Goal: Transaction & Acquisition: Download file/media

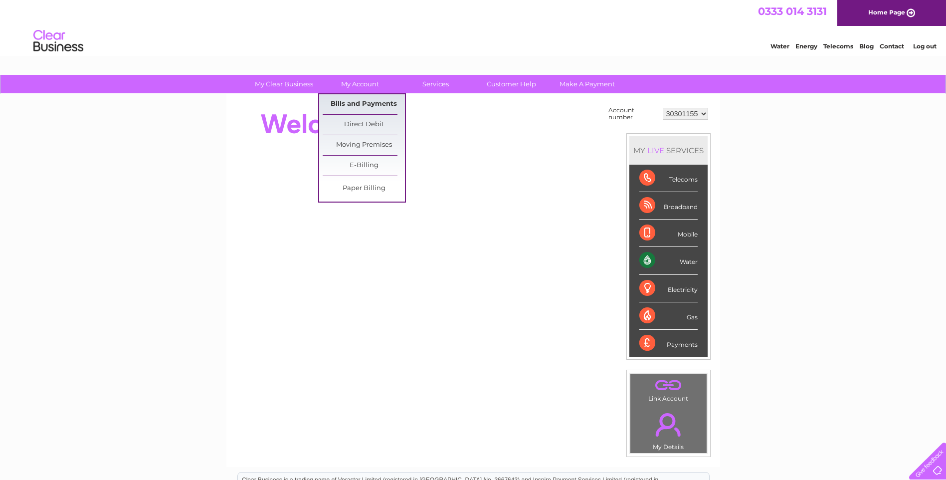
click at [356, 98] on link "Bills and Payments" at bounding box center [364, 104] width 82 height 20
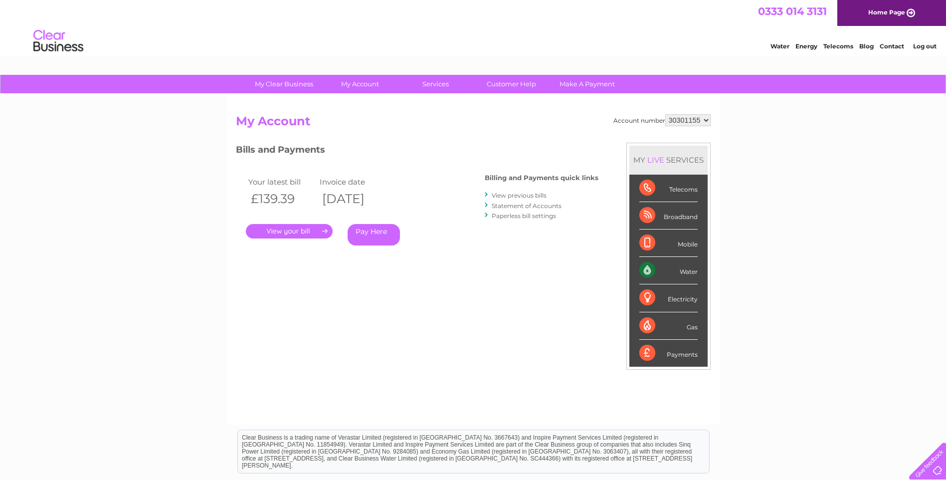
click at [292, 235] on link "." at bounding box center [289, 231] width 87 height 14
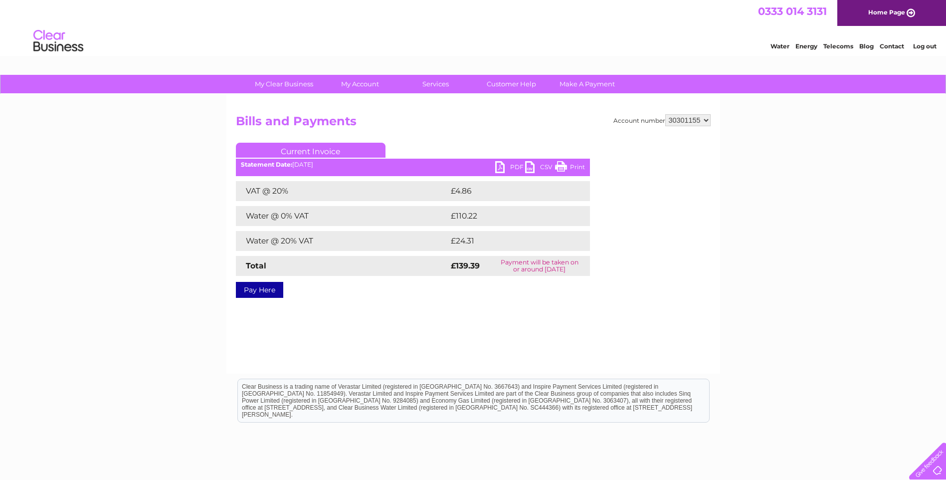
click at [502, 167] on link "PDF" at bounding box center [510, 168] width 30 height 14
click at [865, 194] on div "My Clear Business Login Details My Details My Preferences Link Account My Accou…" at bounding box center [473, 309] width 946 height 469
